Goal: Check status

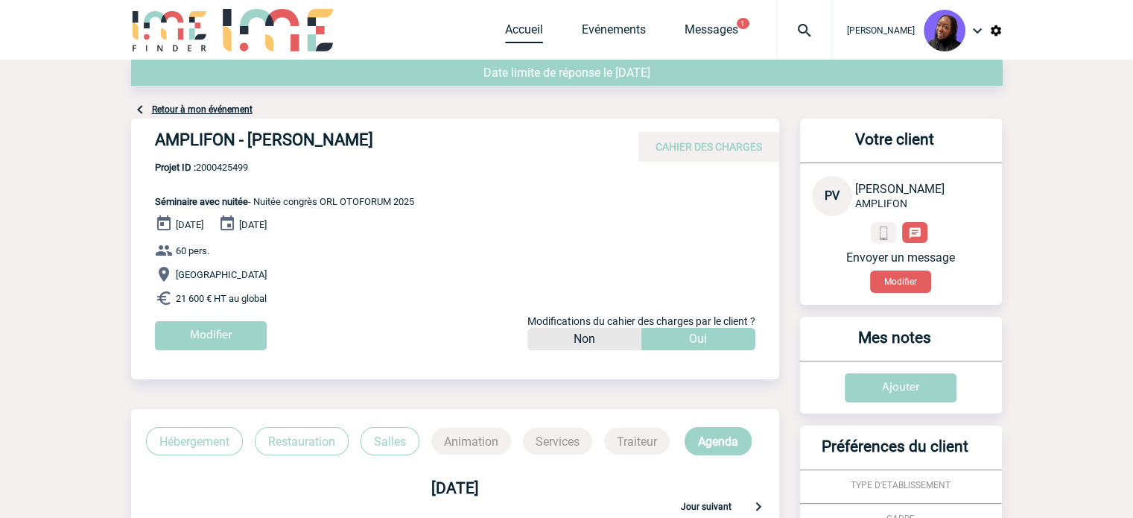
click at [533, 26] on link "Accueil" at bounding box center [524, 32] width 38 height 21
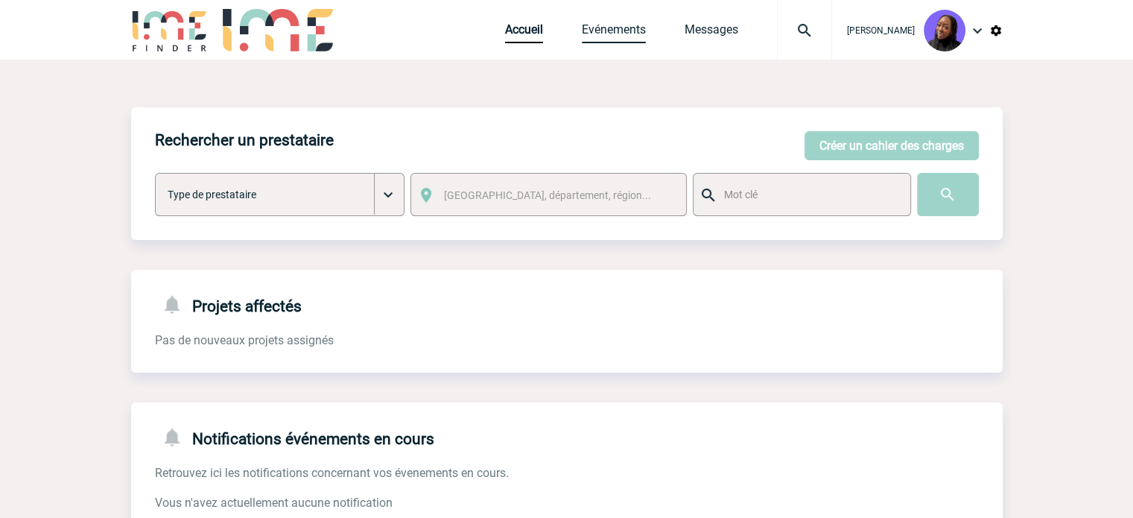
click at [617, 37] on link "Evénements" at bounding box center [614, 32] width 64 height 21
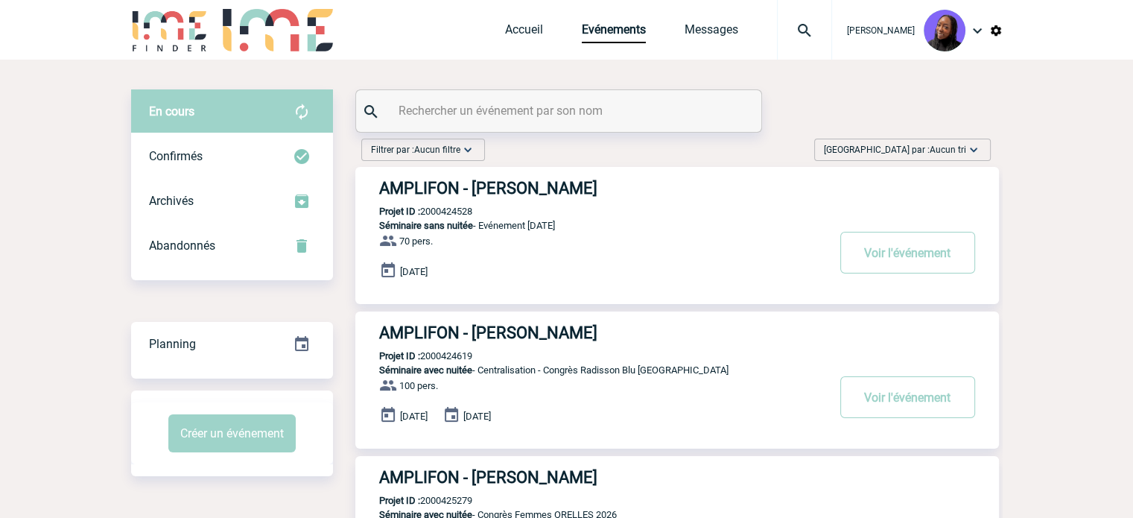
click at [566, 102] on input "text" at bounding box center [560, 111] width 331 height 22
paste input "2000424729"
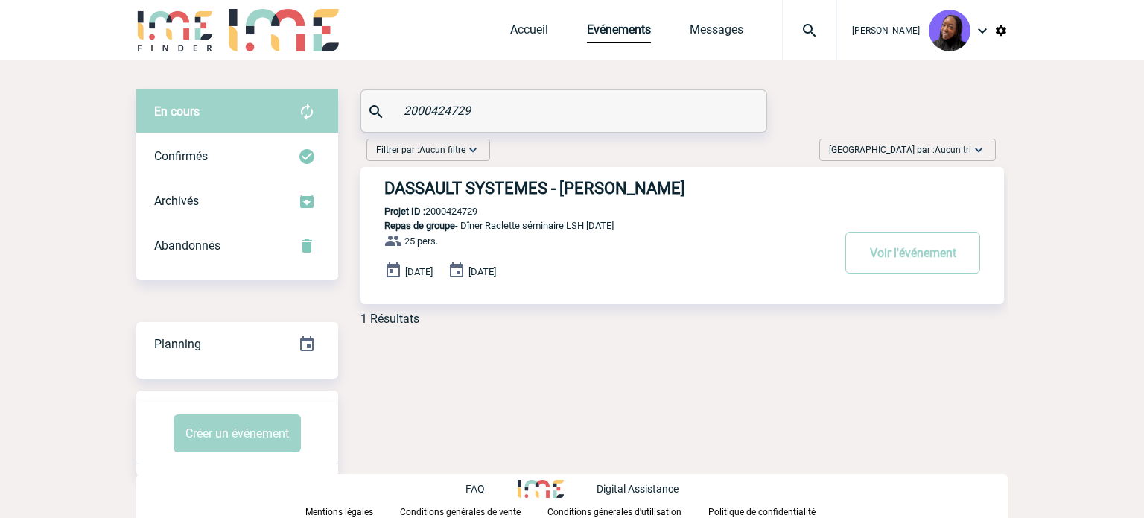
type input "2000424729"
click at [527, 187] on h3 "DASSAULT SYSTEMES - Celine HAFNERCAZEL" at bounding box center [607, 188] width 447 height 19
